Goal: Task Accomplishment & Management: Manage account settings

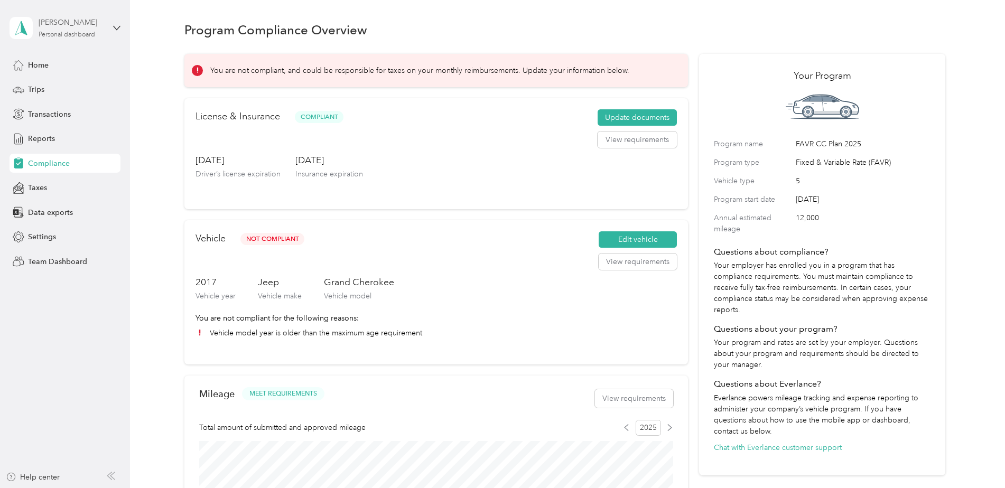
click at [61, 26] on div "[PERSON_NAME]" at bounding box center [72, 22] width 66 height 11
click at [65, 86] on div "Team dashboard" at bounding box center [47, 86] width 57 height 11
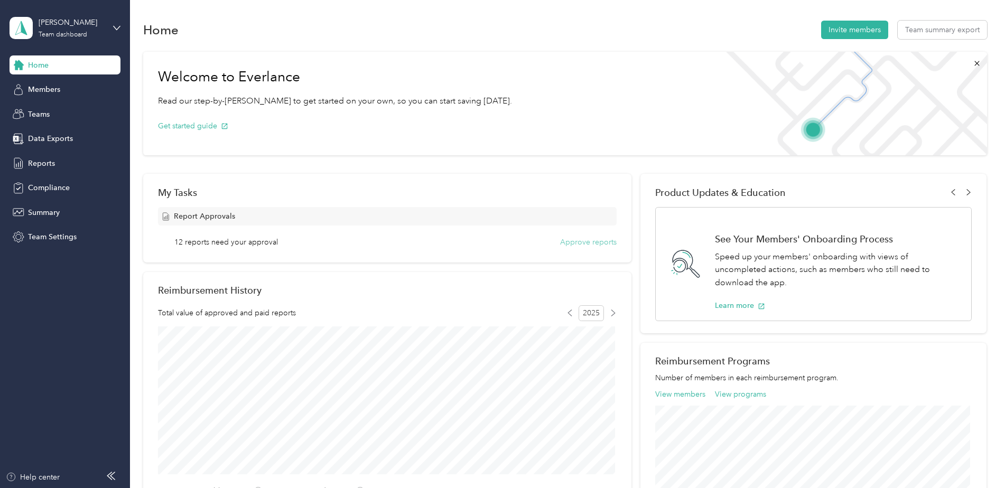
click at [571, 243] on button "Approve reports" at bounding box center [588, 242] width 57 height 11
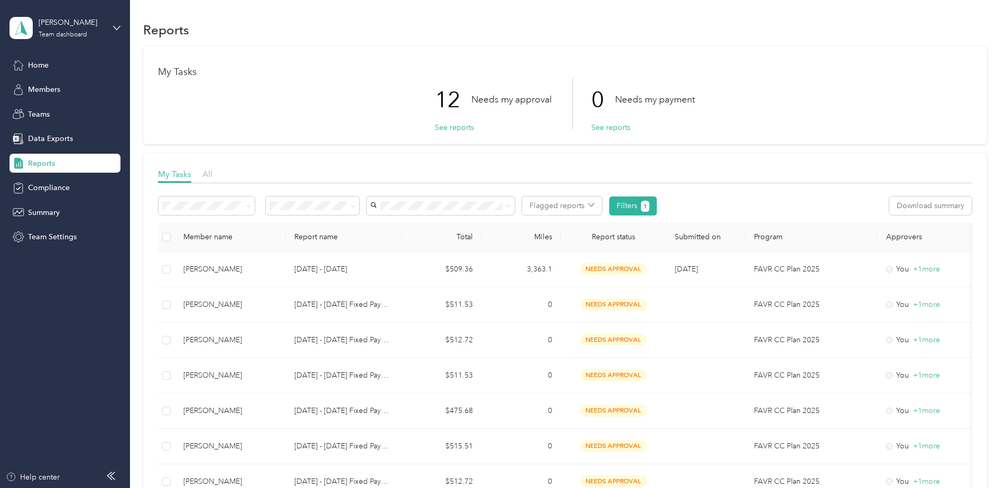
click at [156, 233] on div "My Tasks All Flagged reports Filters 1 Download summary Member name Report name…" at bounding box center [564, 439] width 843 height 572
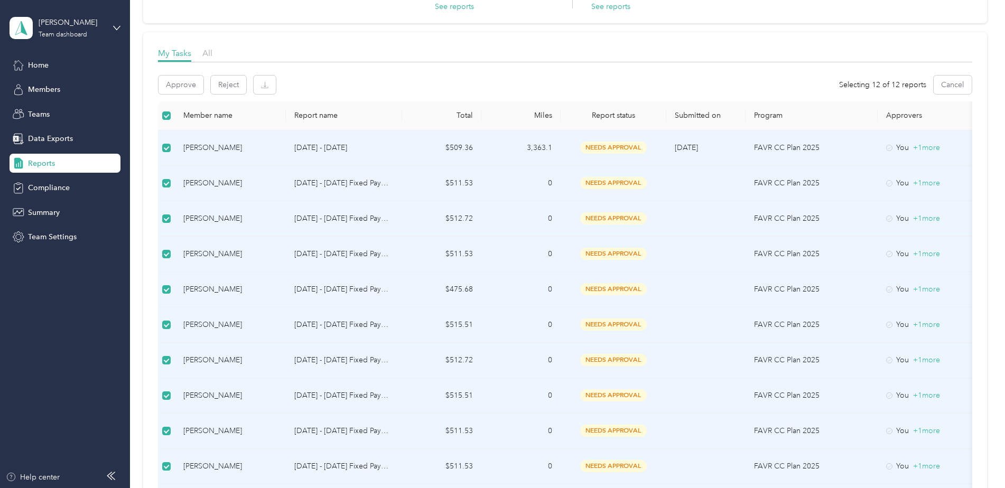
scroll to position [53, 0]
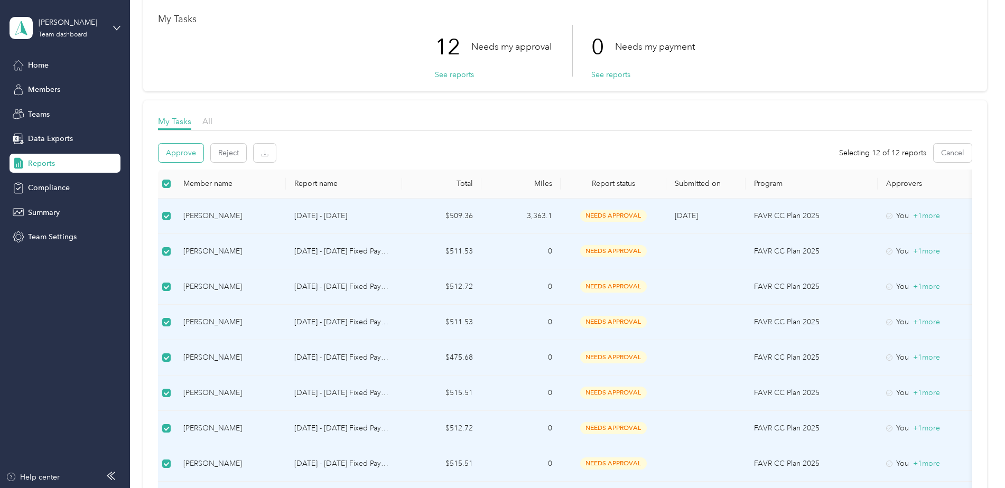
click at [174, 149] on button "Approve" at bounding box center [180, 153] width 45 height 18
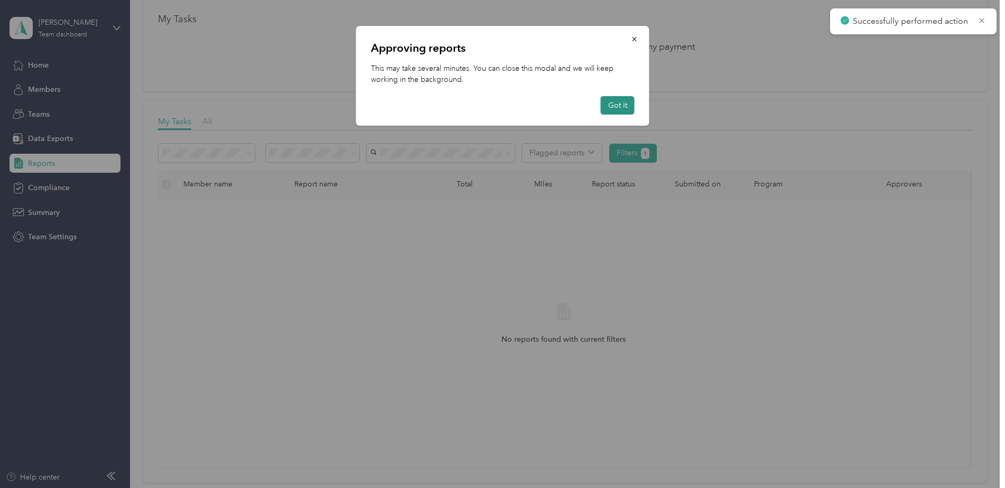
click at [609, 106] on button "Got it" at bounding box center [618, 105] width 34 height 18
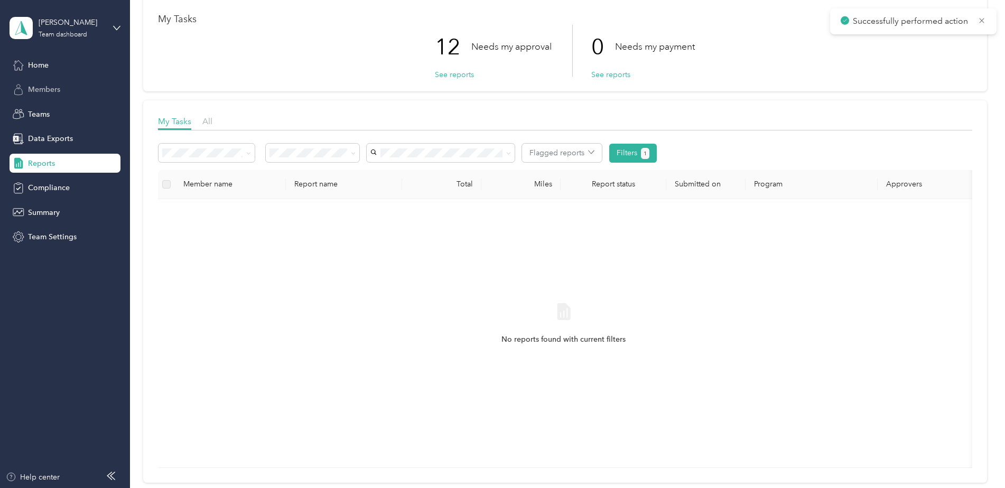
click at [59, 88] on span "Members" at bounding box center [44, 89] width 32 height 11
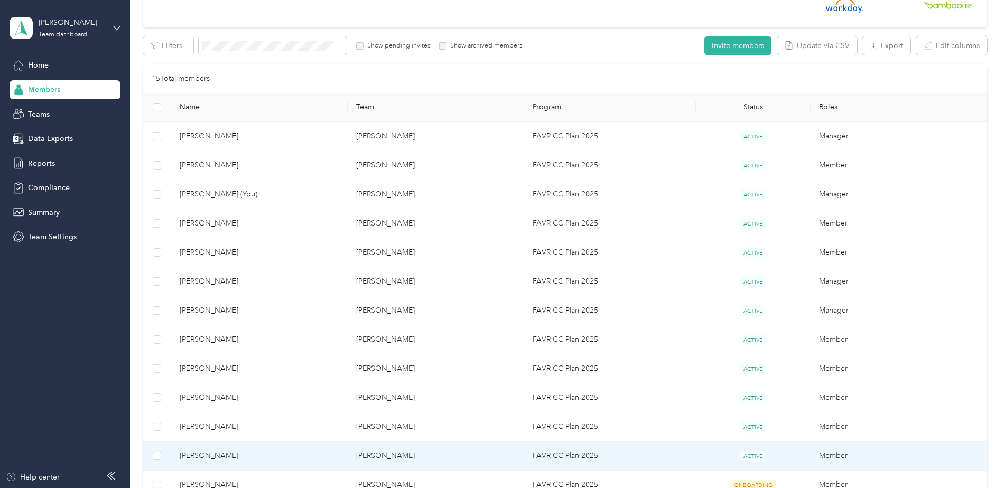
scroll to position [211, 0]
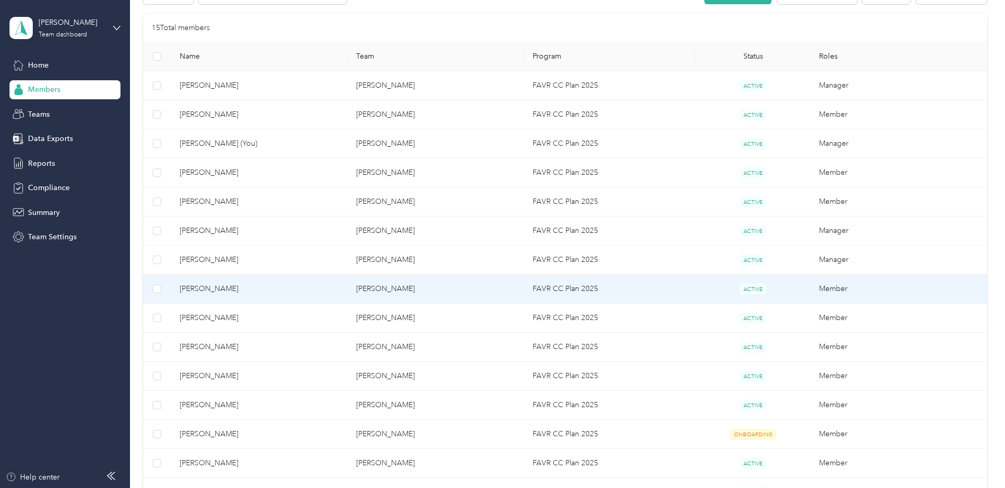
click at [244, 290] on span "[PERSON_NAME]" at bounding box center [260, 289] width 160 height 12
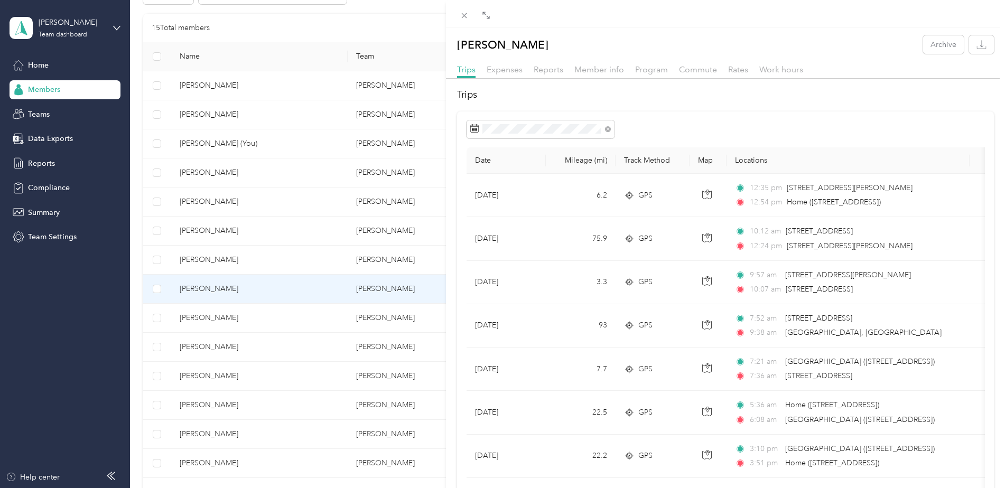
click at [230, 168] on div "[PERSON_NAME] Archive Trips Expenses Reports Member info Program Commute Rates …" at bounding box center [502, 244] width 1005 height 488
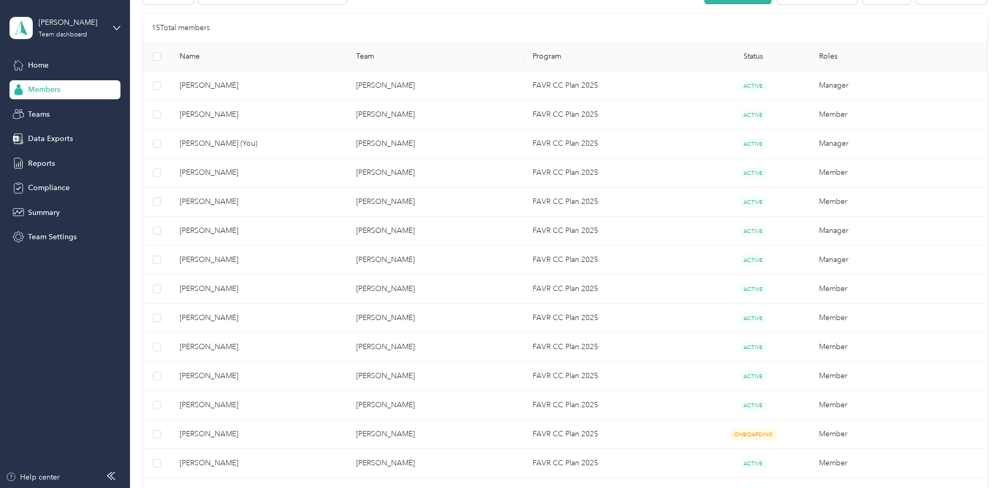
click at [230, 168] on div at bounding box center [502, 244] width 1005 height 488
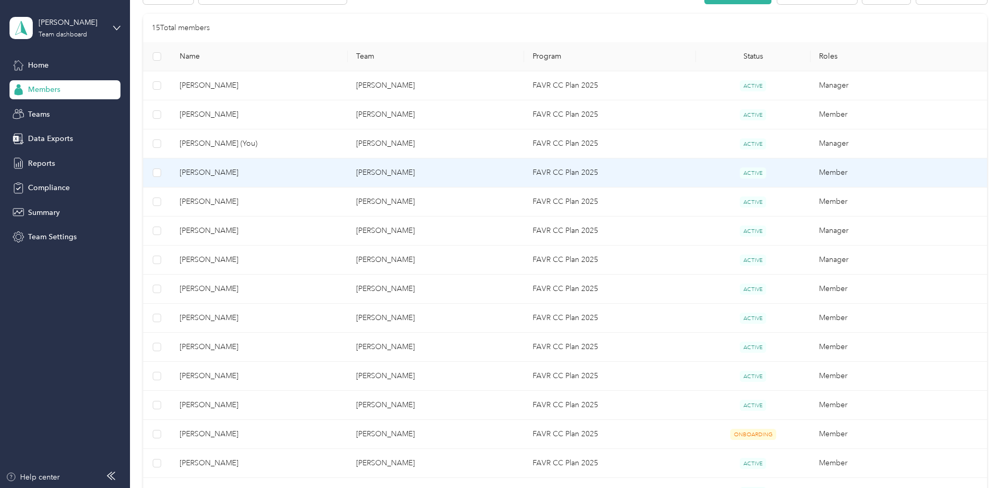
click at [228, 176] on span "[PERSON_NAME]" at bounding box center [260, 173] width 160 height 12
